Goal: Information Seeking & Learning: Compare options

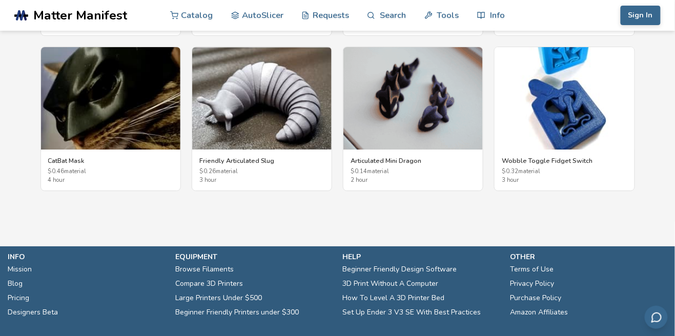
scroll to position [1991, 0]
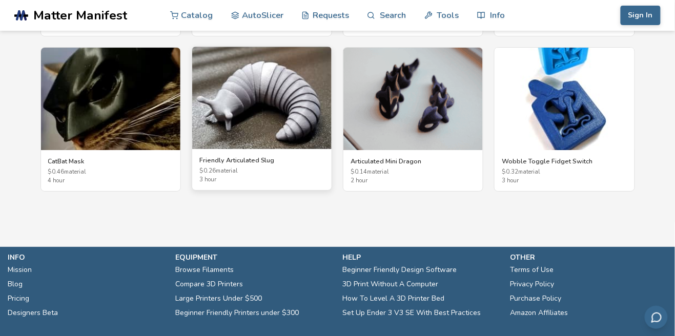
click at [265, 134] on img at bounding box center [261, 98] width 139 height 102
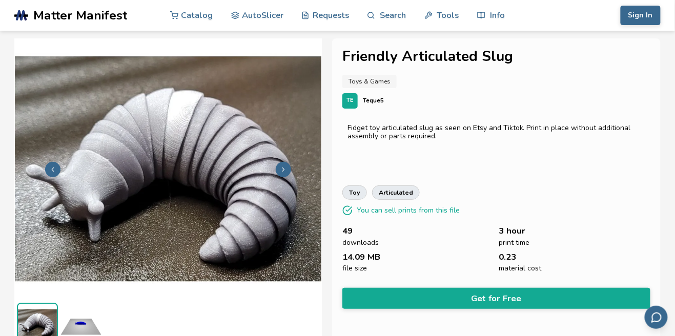
click at [282, 171] on polyline at bounding box center [283, 170] width 2 height 4
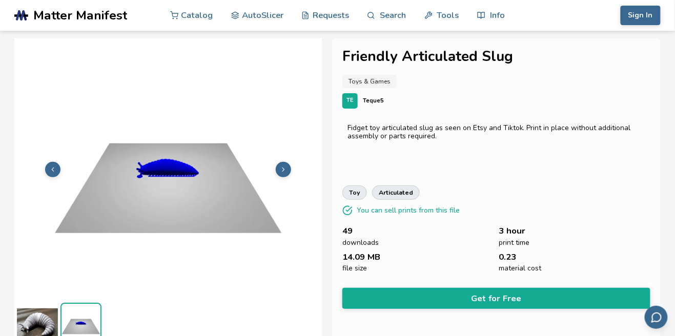
click at [50, 170] on icon at bounding box center [52, 169] width 7 height 7
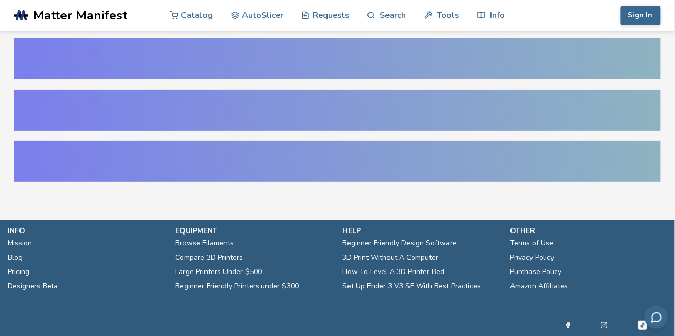
scroll to position [24, 0]
